Goal: Information Seeking & Learning: Learn about a topic

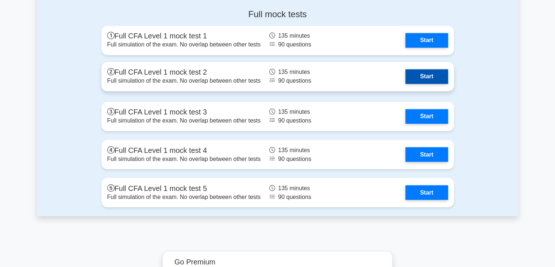
click at [412, 70] on link "Start" at bounding box center [427, 76] width 42 height 15
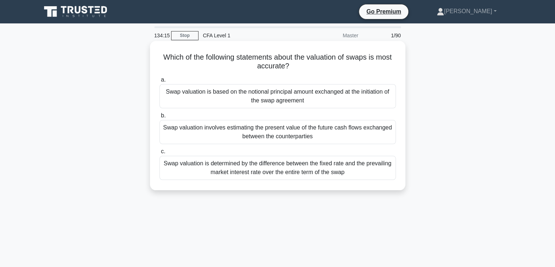
click at [326, 102] on div "Swap valuation is based on the notional principal amount exchanged at the initi…" at bounding box center [278, 96] width 237 height 24
click at [160, 82] on input "a. Swap valuation is based on the notional principal amount exchanged at the in…" at bounding box center [160, 79] width 0 height 5
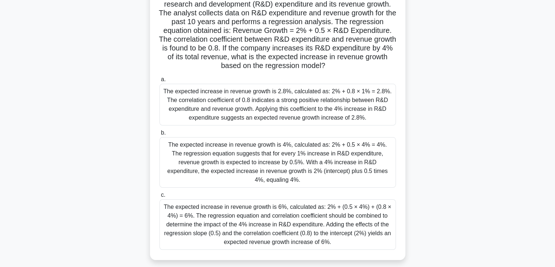
scroll to position [63, 0]
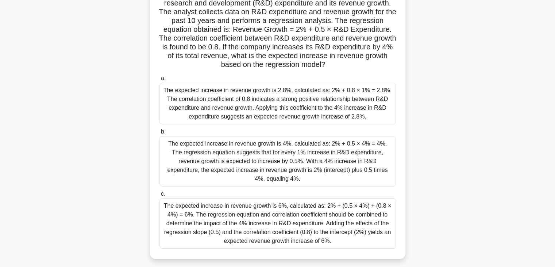
click at [327, 168] on div "The expected increase in revenue growth is 4%, calculated as: 2% + 0.5 × 4% = 4…" at bounding box center [278, 161] width 237 height 50
click at [160, 134] on input "b. The expected increase in revenue growth is 4%, calculated as: 2% + 0.5 × 4% …" at bounding box center [160, 131] width 0 height 5
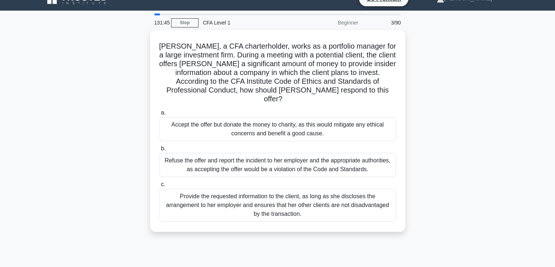
scroll to position [13, 0]
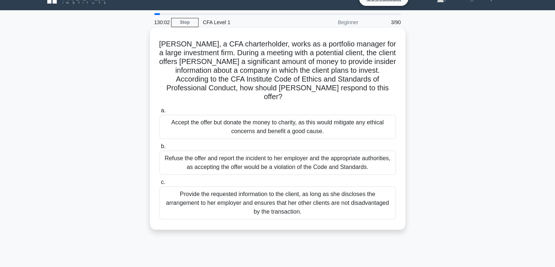
click at [305, 155] on div "Refuse the offer and report the incident to her employer and the appropriate au…" at bounding box center [278, 162] width 237 height 24
click at [160, 149] on input "b. Refuse the offer and report the incident to her employer and the appropriate…" at bounding box center [160, 146] width 0 height 5
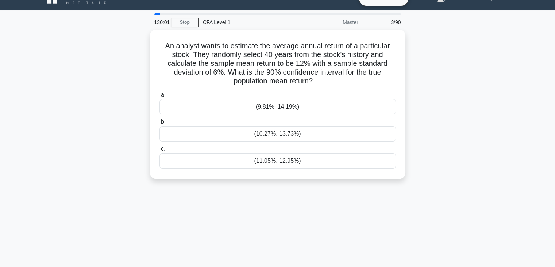
scroll to position [0, 0]
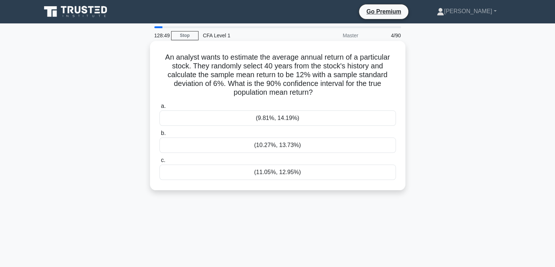
click at [306, 173] on div "(11.05%, 12.95%)" at bounding box center [278, 171] width 237 height 15
click at [160, 162] on input "c. (11.05%, 12.95%)" at bounding box center [160, 160] width 0 height 5
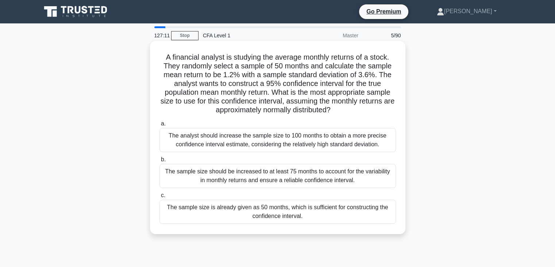
click at [290, 214] on div "The sample size is already given as 50 months, which is sufficient for construc…" at bounding box center [278, 211] width 237 height 24
click at [160, 198] on input "c. The sample size is already given as 50 months, which is sufficient for const…" at bounding box center [160, 195] width 0 height 5
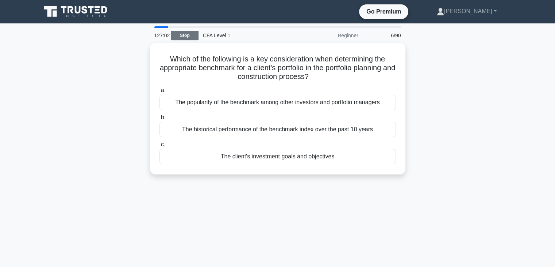
click at [185, 34] on link "Stop" at bounding box center [184, 35] width 27 height 9
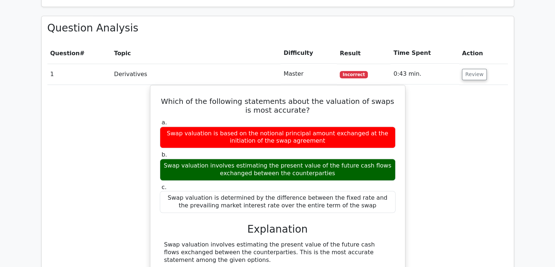
scroll to position [483, 0]
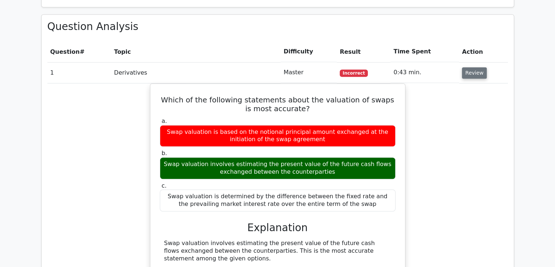
click at [471, 67] on button "Review" at bounding box center [474, 72] width 25 height 11
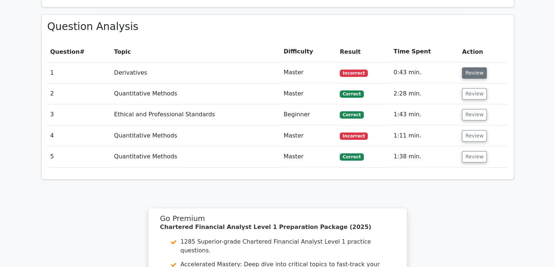
click at [471, 67] on button "Review" at bounding box center [474, 72] width 25 height 11
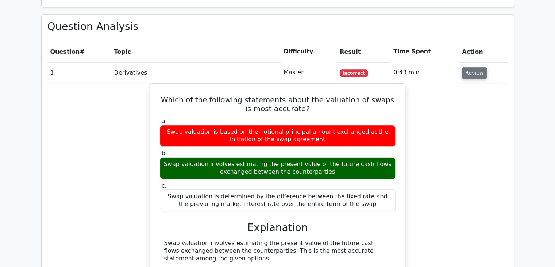
click at [471, 67] on button "Review" at bounding box center [474, 72] width 25 height 11
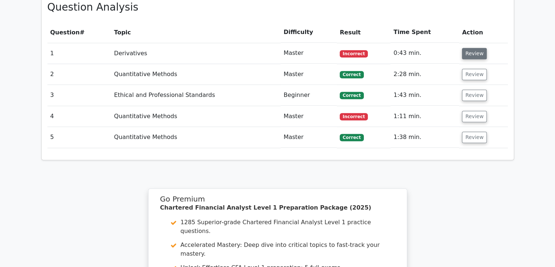
scroll to position [505, 0]
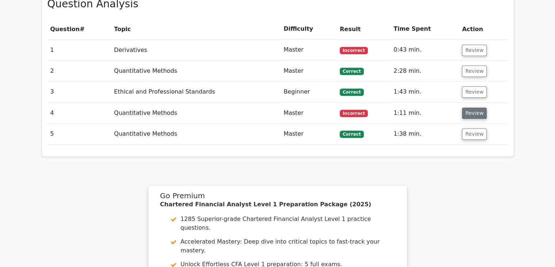
click at [472, 107] on button "Review" at bounding box center [474, 112] width 25 height 11
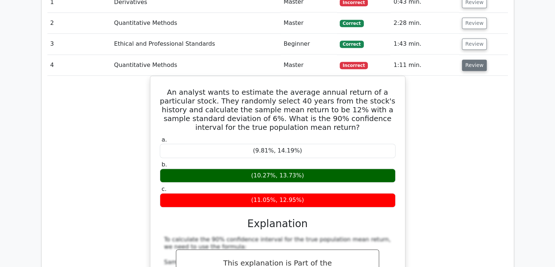
scroll to position [567, 0]
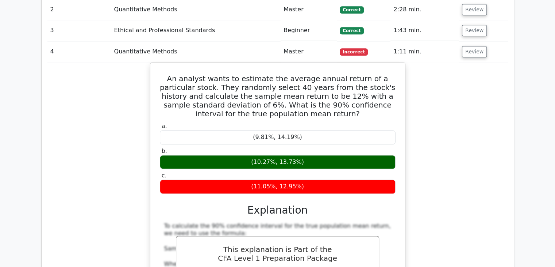
drag, startPoint x: 472, startPoint y: 89, endPoint x: 481, endPoint y: 90, distance: 9.2
click at [481, 90] on div "An analyst wants to estimate the average annual return of a particular stock. T…" at bounding box center [277, 260] width 461 height 396
click at [475, 46] on button "Review" at bounding box center [474, 51] width 25 height 11
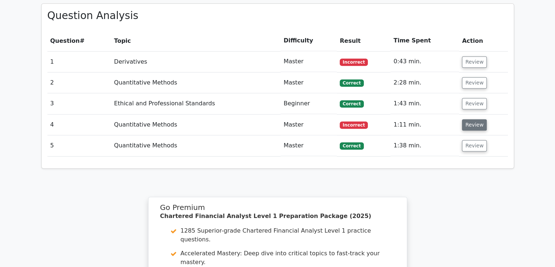
scroll to position [494, 0]
click at [475, 56] on button "Review" at bounding box center [474, 61] width 25 height 11
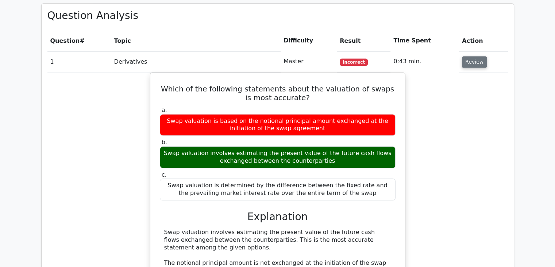
click at [475, 56] on button "Review" at bounding box center [474, 61] width 25 height 11
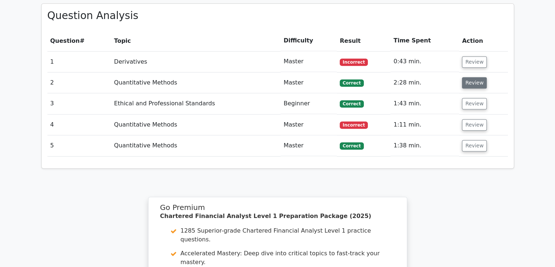
click at [474, 77] on button "Review" at bounding box center [474, 82] width 25 height 11
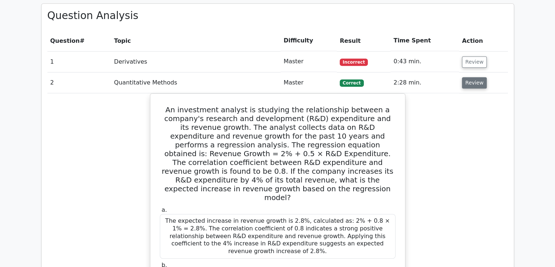
click at [474, 77] on button "Review" at bounding box center [474, 82] width 25 height 11
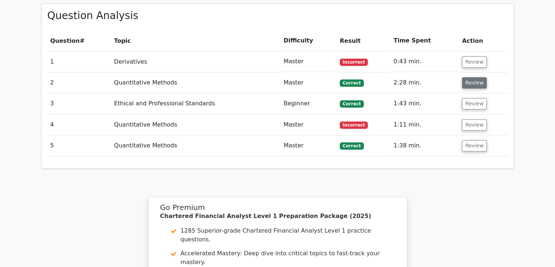
click at [474, 77] on button "Review" at bounding box center [474, 82] width 25 height 11
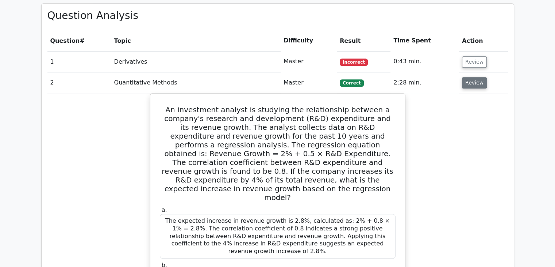
click at [474, 77] on button "Review" at bounding box center [474, 82] width 25 height 11
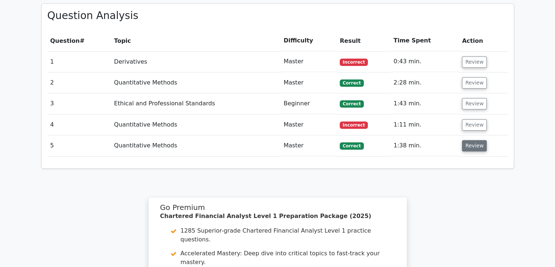
click at [470, 140] on button "Review" at bounding box center [474, 145] width 25 height 11
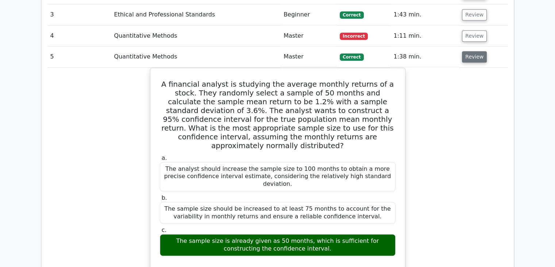
scroll to position [583, 0]
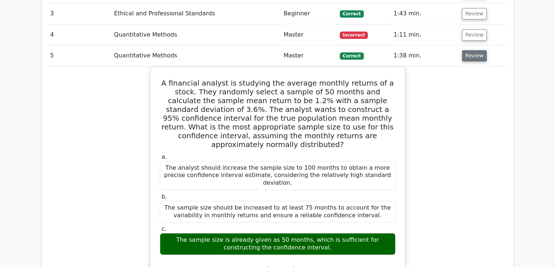
click at [468, 50] on button "Review" at bounding box center [474, 55] width 25 height 11
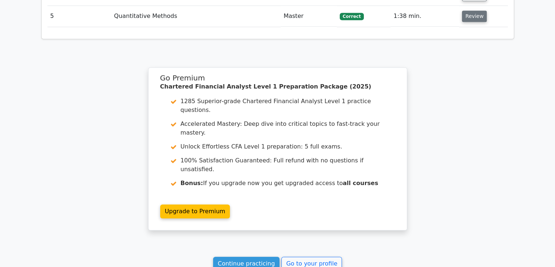
scroll to position [676, 0]
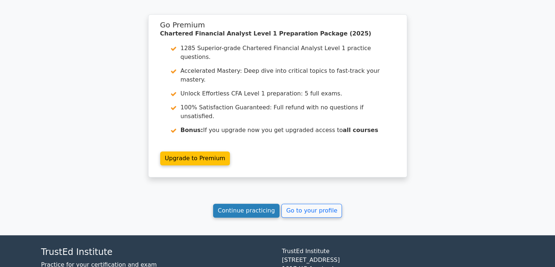
click at [258, 203] on link "Continue practicing" at bounding box center [246, 210] width 67 height 14
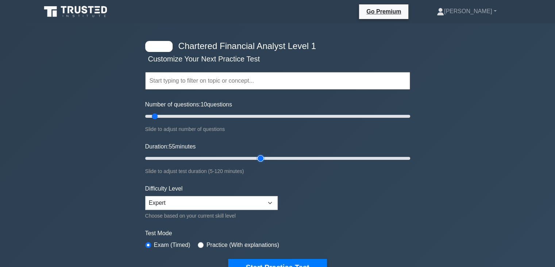
type input "55"
click at [258, 157] on input "Duration: 55 minutes" at bounding box center [277, 158] width 265 height 9
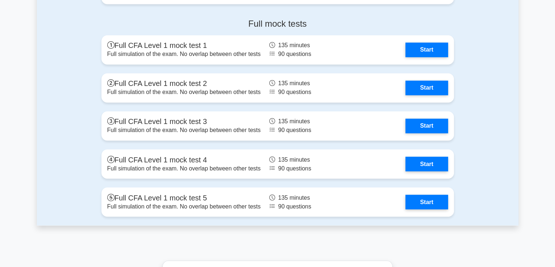
scroll to position [1245, 0]
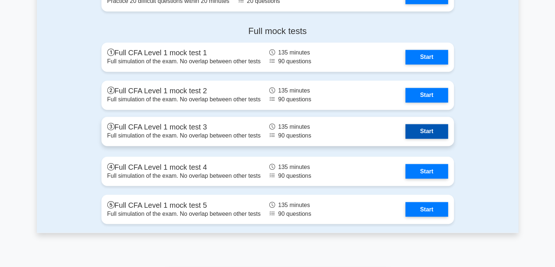
click at [422, 126] on link "Start" at bounding box center [427, 131] width 42 height 15
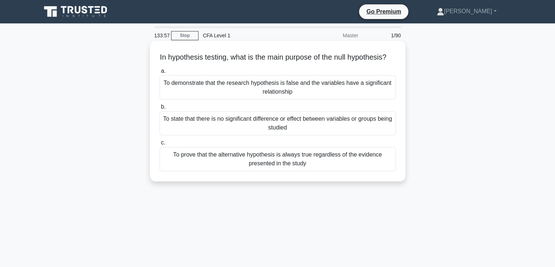
click at [336, 97] on div "To demonstrate that the research hypothesis is false and the variables have a s…" at bounding box center [278, 87] width 237 height 24
click at [160, 73] on input "a. To demonstrate that the research hypothesis is false and the variables have …" at bounding box center [160, 71] width 0 height 5
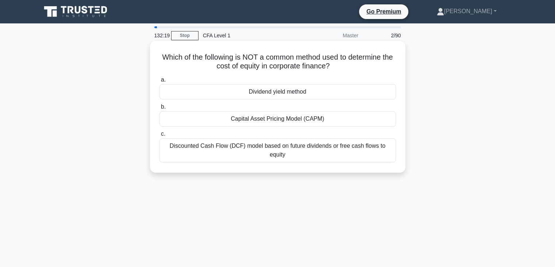
click at [301, 123] on div "Capital Asset Pricing Model (CAPM)" at bounding box center [278, 118] width 237 height 15
click at [160, 109] on input "b. Capital Asset Pricing Model (CAPM)" at bounding box center [160, 106] width 0 height 5
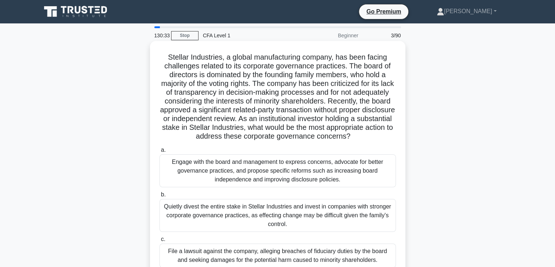
drag, startPoint x: 301, startPoint y: 123, endPoint x: 292, endPoint y: 149, distance: 27.7
click at [292, 141] on h5 "Stellar Industries, a global manufacturing company, has been facing challenges …" at bounding box center [278, 97] width 238 height 88
click at [351, 141] on icon ".spinner_0XTQ{transform-origin:center;animation:spinner_y6GP .75s linear infini…" at bounding box center [355, 136] width 9 height 9
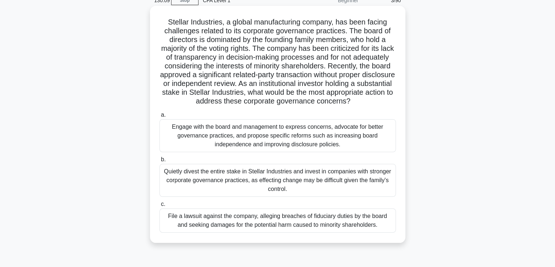
scroll to position [36, 0]
click at [213, 230] on div "File a lawsuit against the company, alleging breaches of fiduciary duties by th…" at bounding box center [278, 219] width 237 height 24
click at [160, 206] on input "c. File a lawsuit against the company, alleging breaches of fiduciary duties by…" at bounding box center [160, 203] width 0 height 5
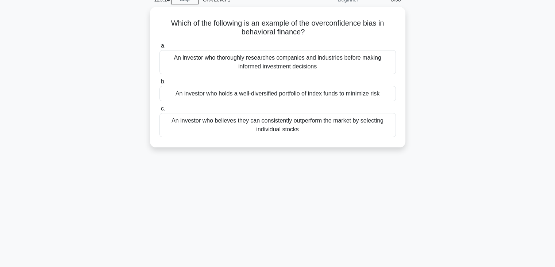
scroll to position [0, 0]
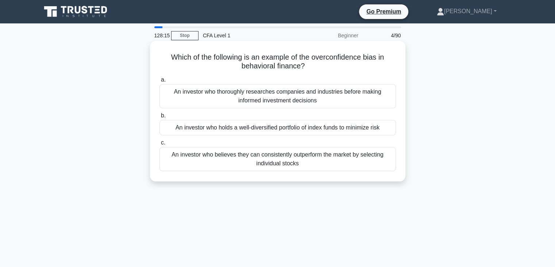
click at [200, 158] on div "An investor who believes they can consistently outperform the market by selecti…" at bounding box center [278, 159] width 237 height 24
click at [160, 145] on input "c. An investor who believes they can consistently outperform the market by sele…" at bounding box center [160, 142] width 0 height 5
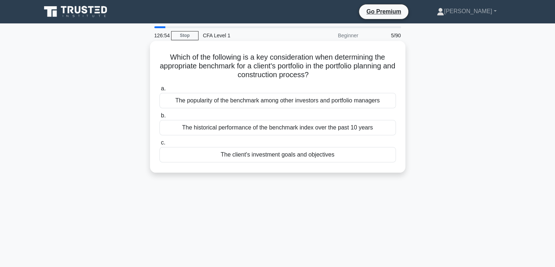
click at [200, 158] on div "The client's investment goals and objectives" at bounding box center [278, 154] width 237 height 15
click at [160, 145] on input "c. The client's investment goals and objectives" at bounding box center [160, 142] width 0 height 5
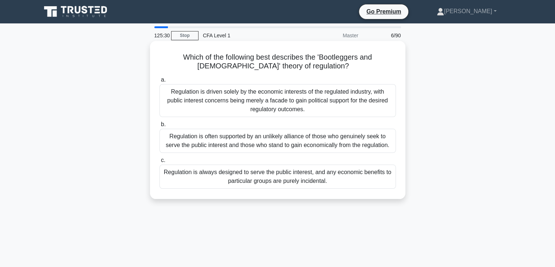
click at [256, 97] on div "Regulation is driven solely by the economic interests of the regulated industry…" at bounding box center [278, 100] width 237 height 33
click at [160, 82] on input "a. Regulation is driven solely by the economic interests of the regulated indus…" at bounding box center [160, 79] width 0 height 5
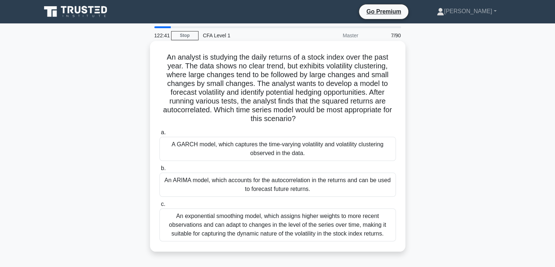
click at [301, 187] on div "An ARIMA model, which accounts for the autocorrelation in the returns and can b…" at bounding box center [278, 184] width 237 height 24
click at [160, 171] on input "b. An ARIMA model, which accounts for the autocorrelation in the returns and ca…" at bounding box center [160, 168] width 0 height 5
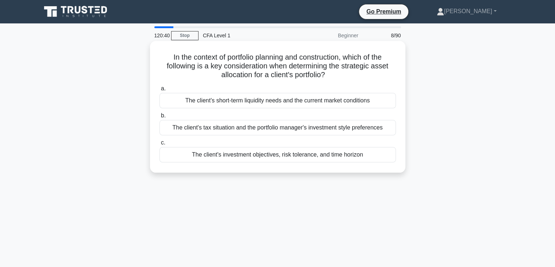
click at [300, 152] on div "The client's investment objectives, risk tolerance, and time horizon" at bounding box center [278, 154] width 237 height 15
click at [160, 145] on input "c. The client's investment objectives, risk tolerance, and time horizon" at bounding box center [160, 142] width 0 height 5
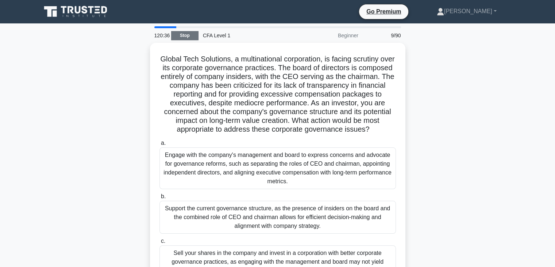
click at [192, 38] on link "Stop" at bounding box center [184, 35] width 27 height 9
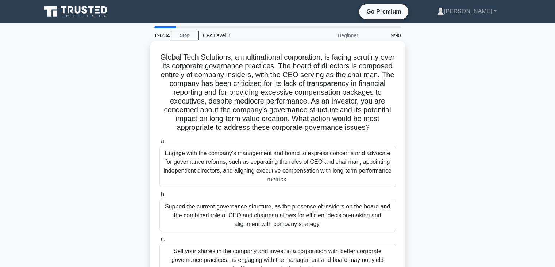
click at [235, 84] on h5 "Global Tech Solutions, a multinational corporation, is facing scrutiny over its…" at bounding box center [278, 93] width 238 height 80
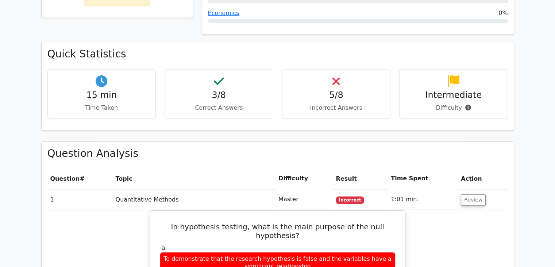
scroll to position [378, 0]
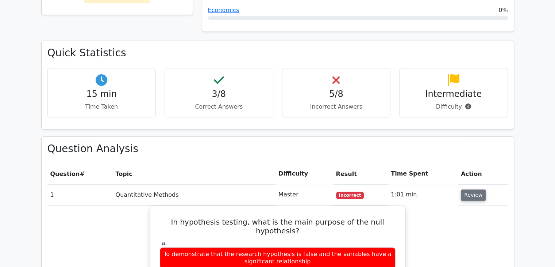
click at [465, 189] on button "Review" at bounding box center [473, 194] width 25 height 11
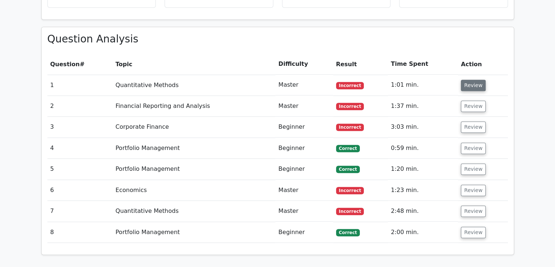
scroll to position [486, 0]
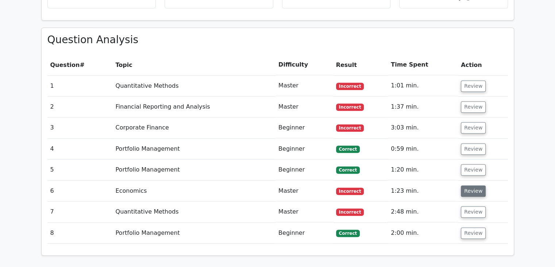
click at [461, 185] on button "Review" at bounding box center [473, 190] width 25 height 11
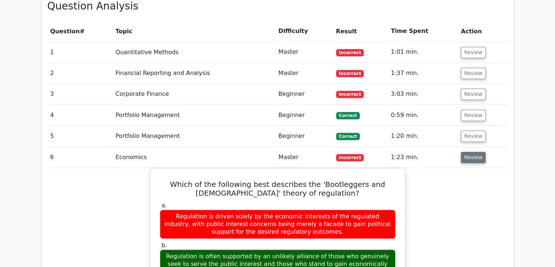
scroll to position [520, 0]
click at [478, 152] on button "Review" at bounding box center [473, 157] width 25 height 11
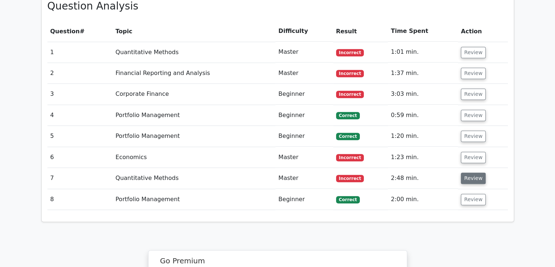
click at [476, 172] on button "Review" at bounding box center [473, 177] width 25 height 11
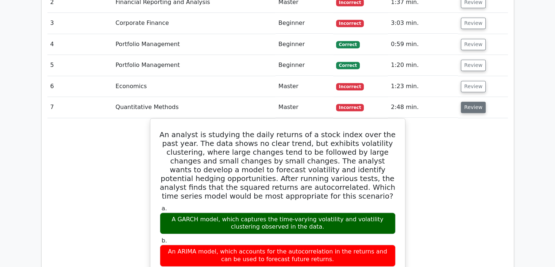
scroll to position [590, 0]
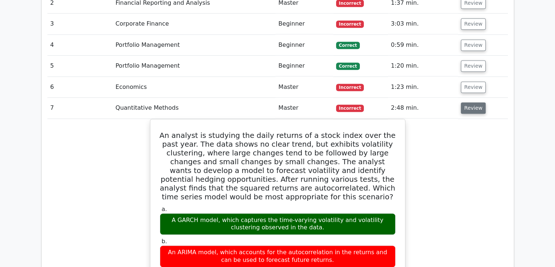
click at [470, 102] on button "Review" at bounding box center [473, 107] width 25 height 11
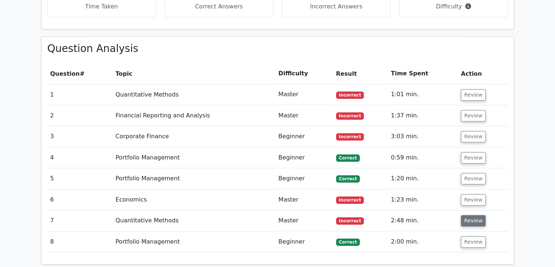
scroll to position [476, 0]
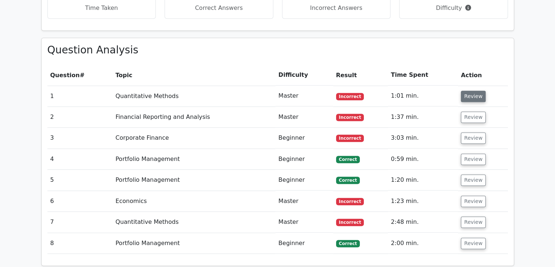
click at [469, 91] on button "Review" at bounding box center [473, 96] width 25 height 11
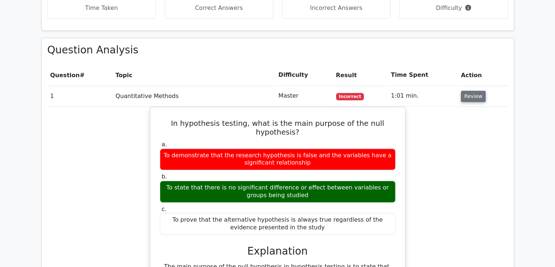
click at [469, 91] on button "Review" at bounding box center [473, 96] width 25 height 11
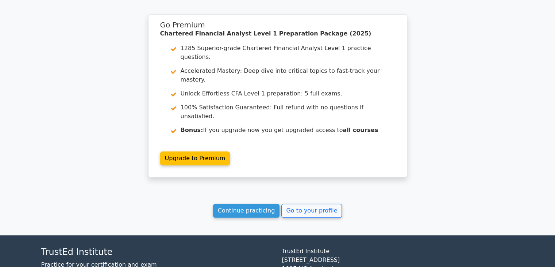
scroll to position [755, 0]
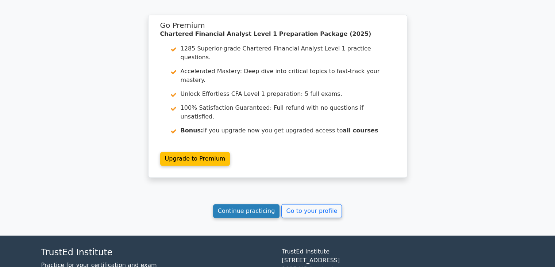
click at [265, 204] on link "Continue practicing" at bounding box center [246, 211] width 67 height 14
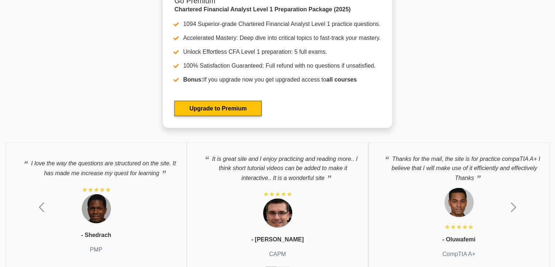
scroll to position [1609, 0]
